Goal: Information Seeking & Learning: Compare options

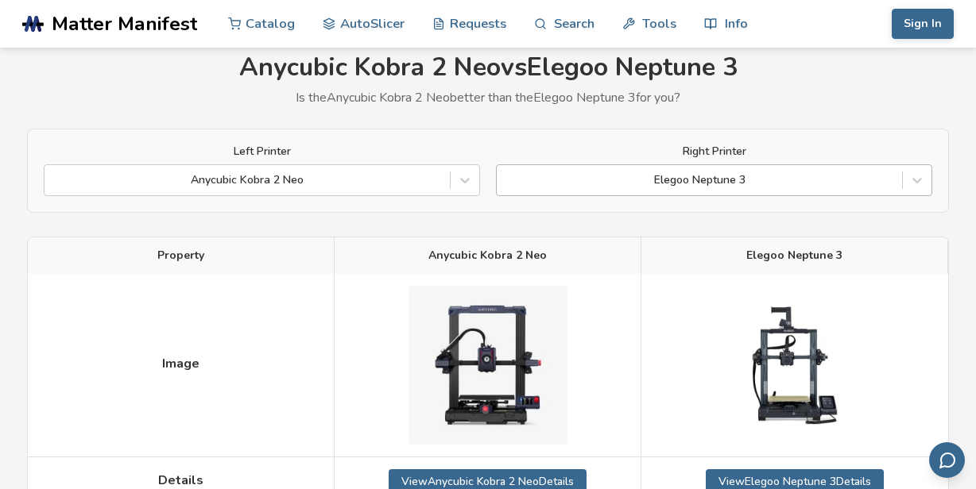
scroll to position [30, 0]
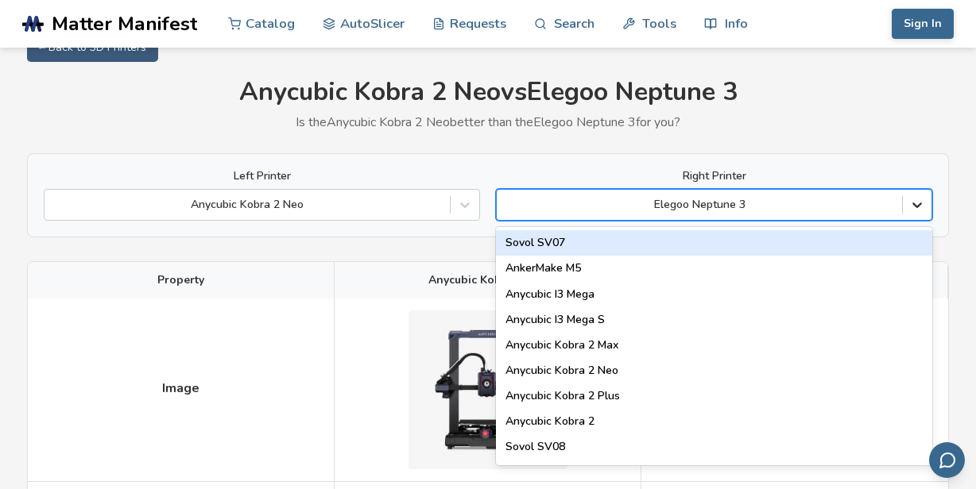
click at [916, 211] on icon at bounding box center [917, 205] width 16 height 16
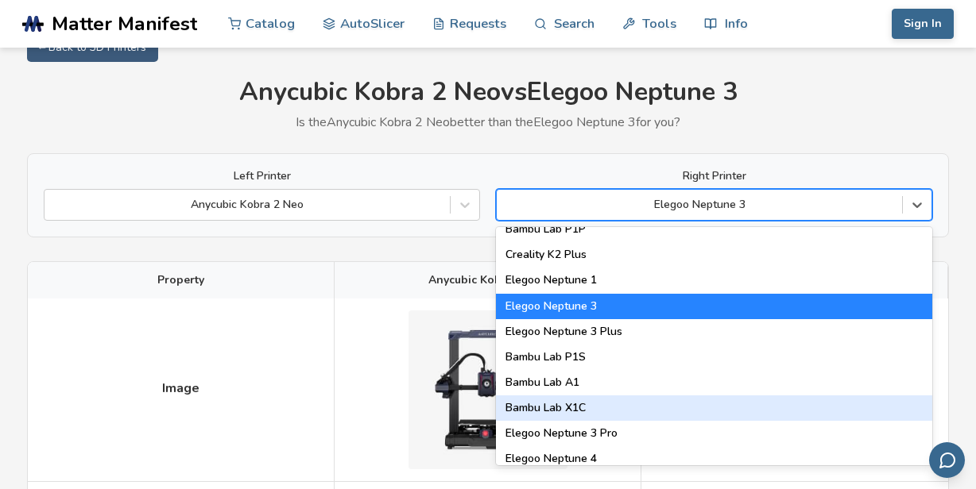
scroll to position [1112, 0]
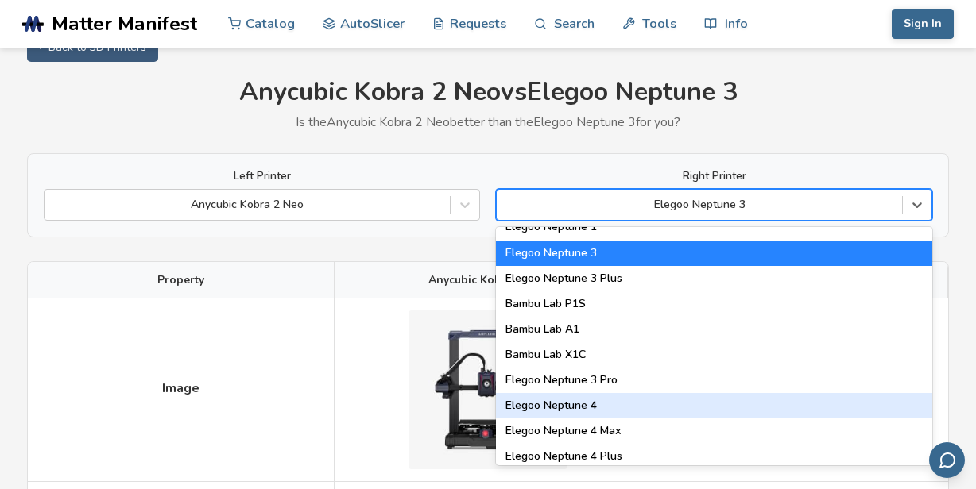
click at [565, 403] on div "Elegoo Neptune 4" at bounding box center [714, 405] width 436 height 25
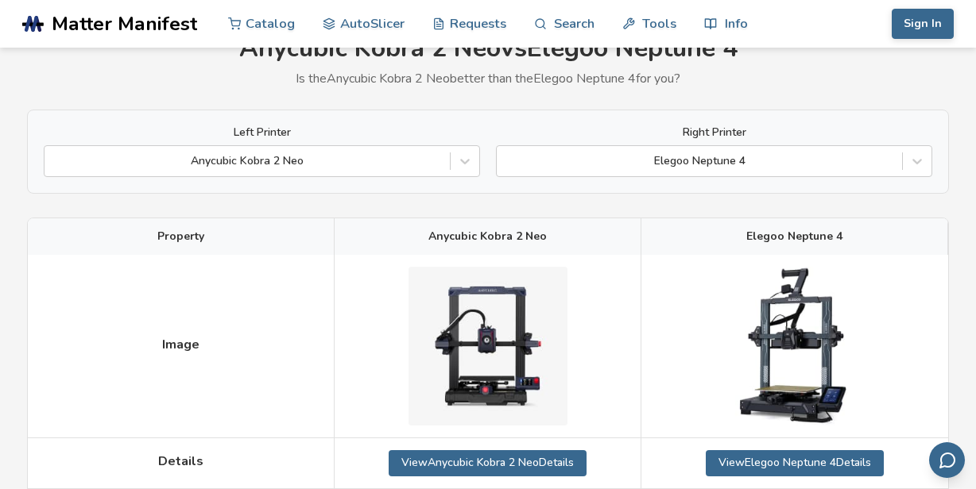
scroll to position [80, 0]
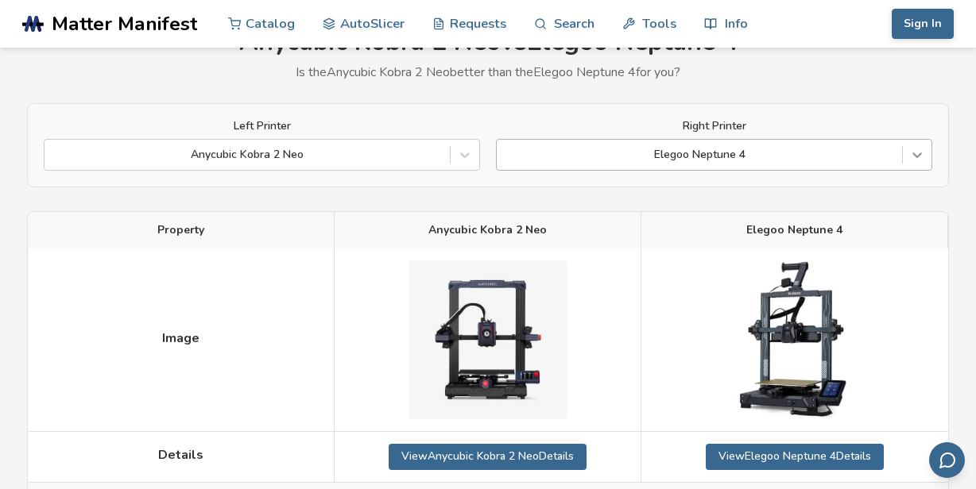
click at [919, 154] on icon at bounding box center [917, 156] width 10 height 6
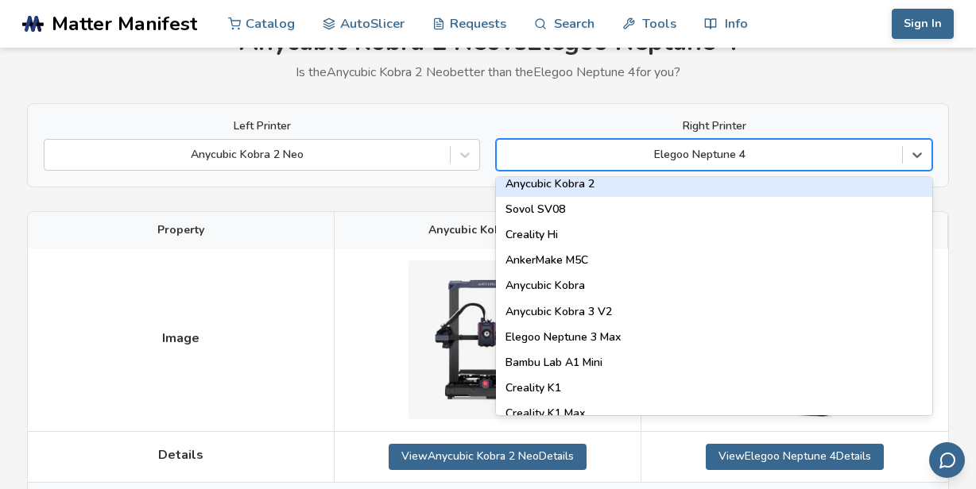
scroll to position [212, 0]
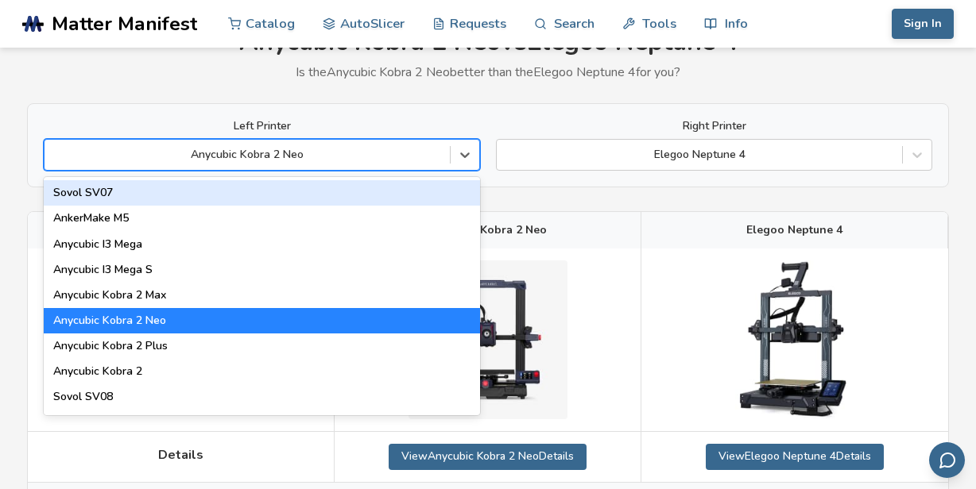
drag, startPoint x: 458, startPoint y: 152, endPoint x: 438, endPoint y: 163, distance: 22.8
click at [414, 14] on section ".cls-1, .cls-2, .cls-3 { stroke-width: 0px; } .cls-2 { fill: #1d1e56; } .cls-3 …" at bounding box center [488, 164] width 976 height 489
click at [916, 155] on icon at bounding box center [917, 155] width 16 height 16
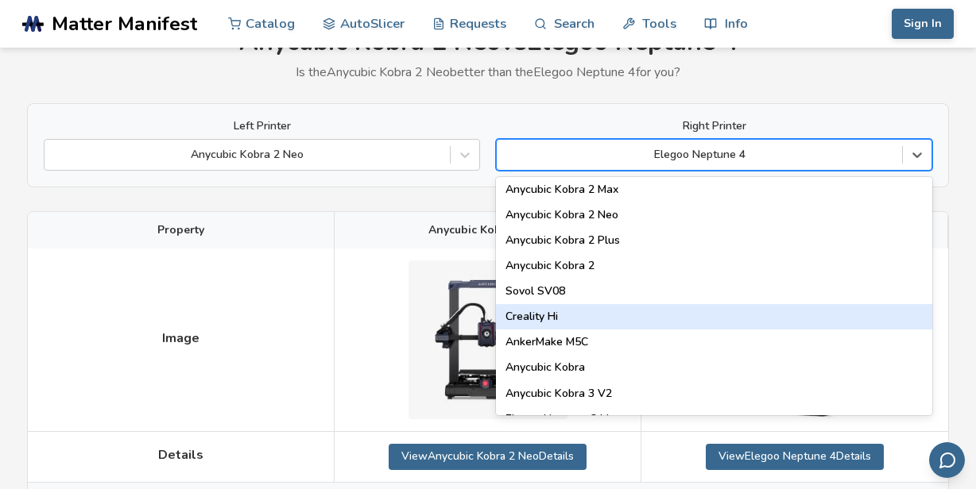
scroll to position [159, 0]
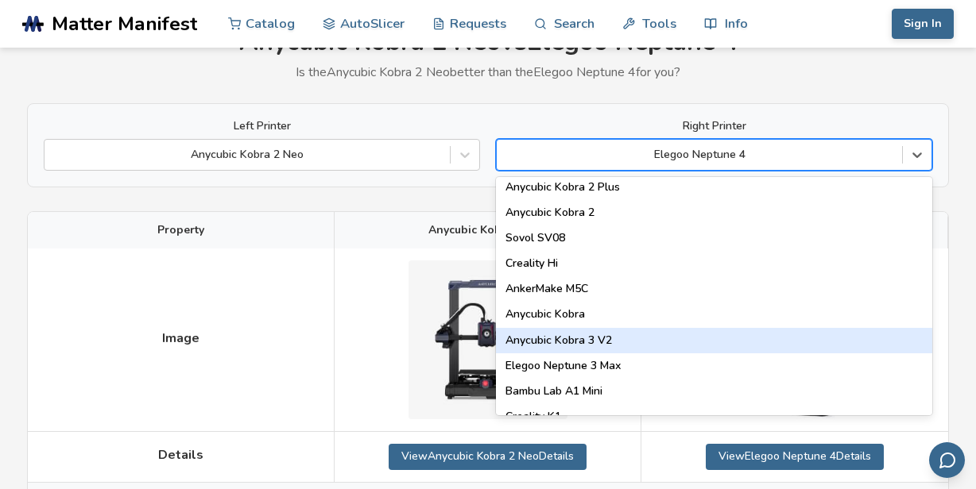
click at [593, 336] on div "Anycubic Kobra 3 V2" at bounding box center [714, 340] width 436 height 25
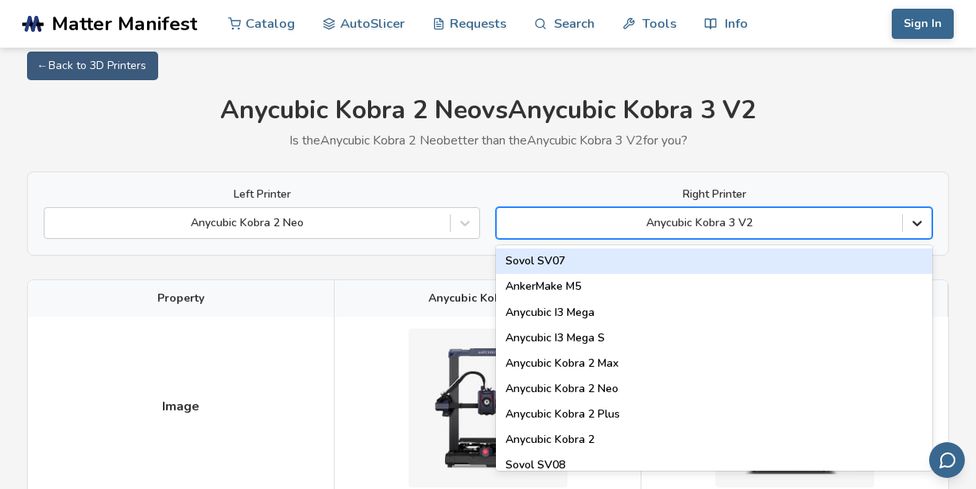
click at [915, 234] on div at bounding box center [916, 223] width 29 height 29
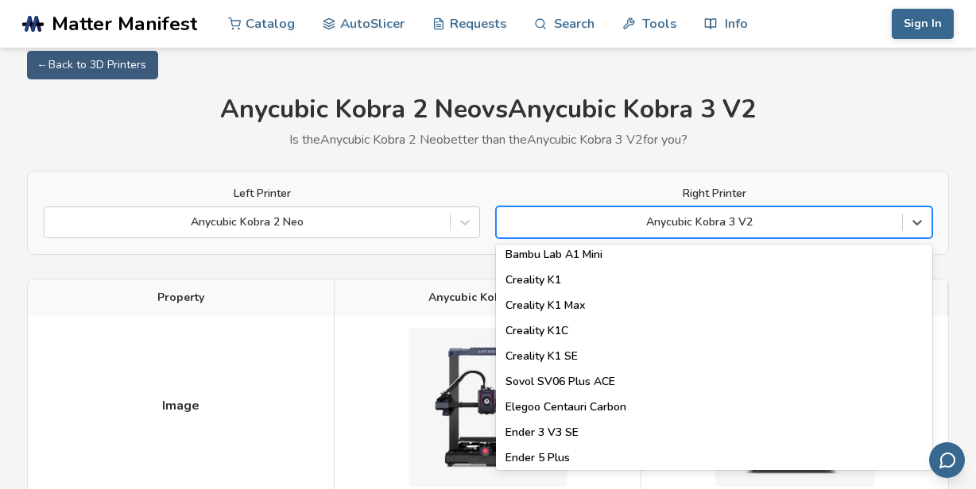
scroll to position [371, 0]
